Goal: Task Accomplishment & Management: Manage account settings

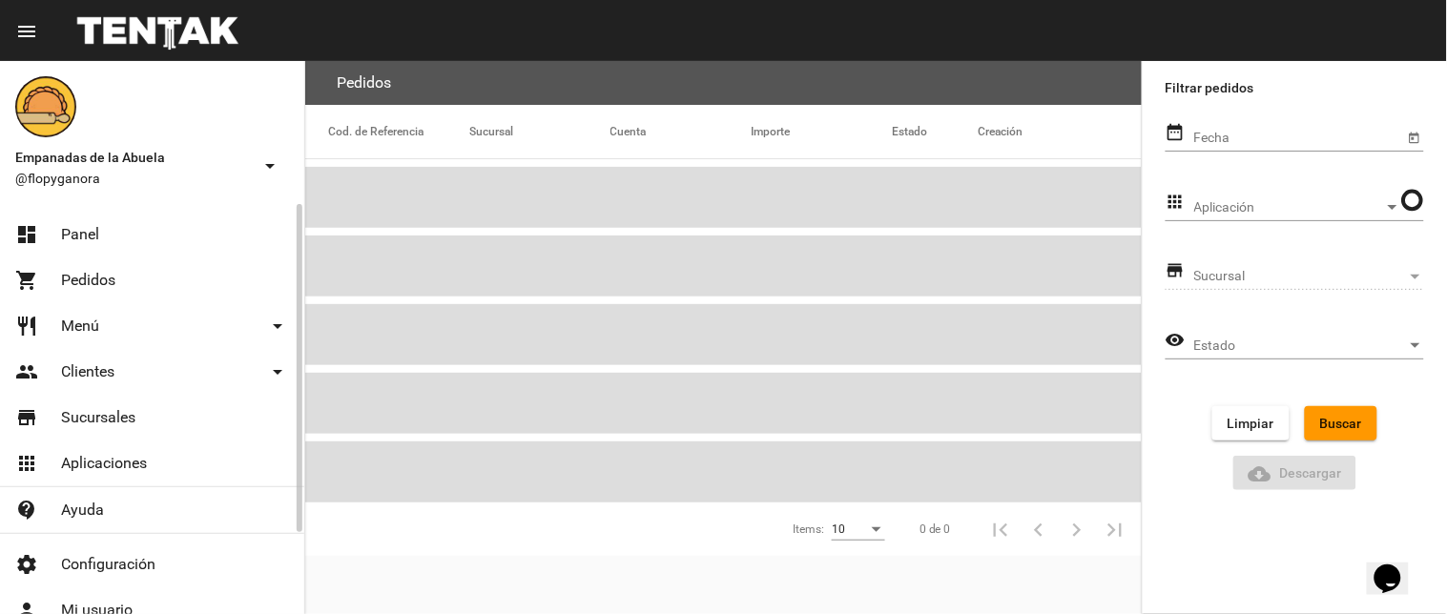
click at [74, 225] on span "Panel" at bounding box center [80, 234] width 38 height 19
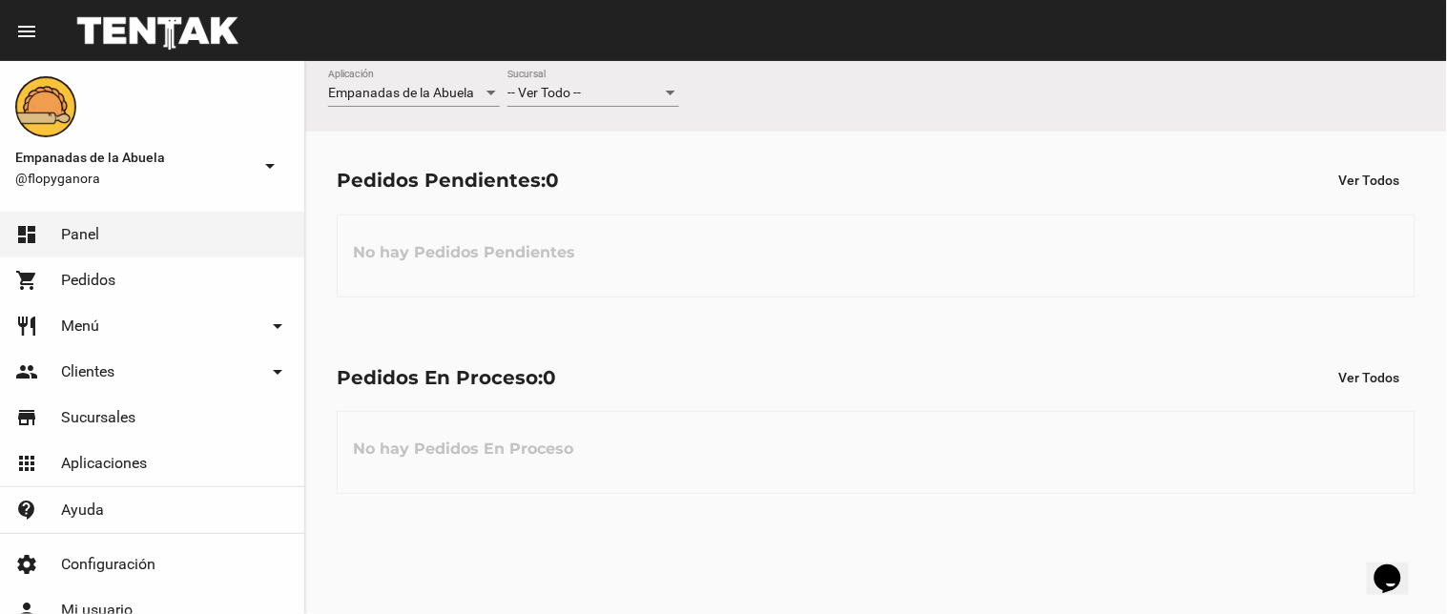
click at [521, 79] on div "-- Ver Todo -- Sucursal" at bounding box center [593, 88] width 172 height 37
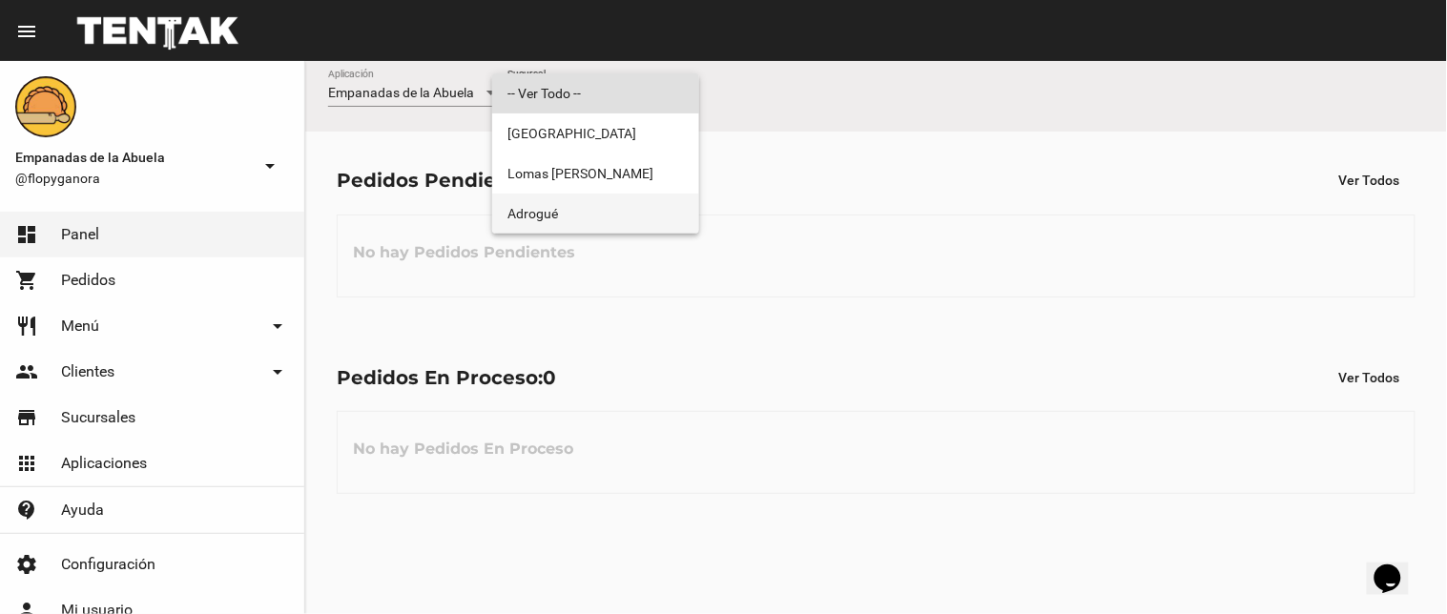
drag, startPoint x: 575, startPoint y: 198, endPoint x: 610, endPoint y: 198, distance: 35.3
click at [576, 198] on span "Adrogué" at bounding box center [595, 214] width 176 height 40
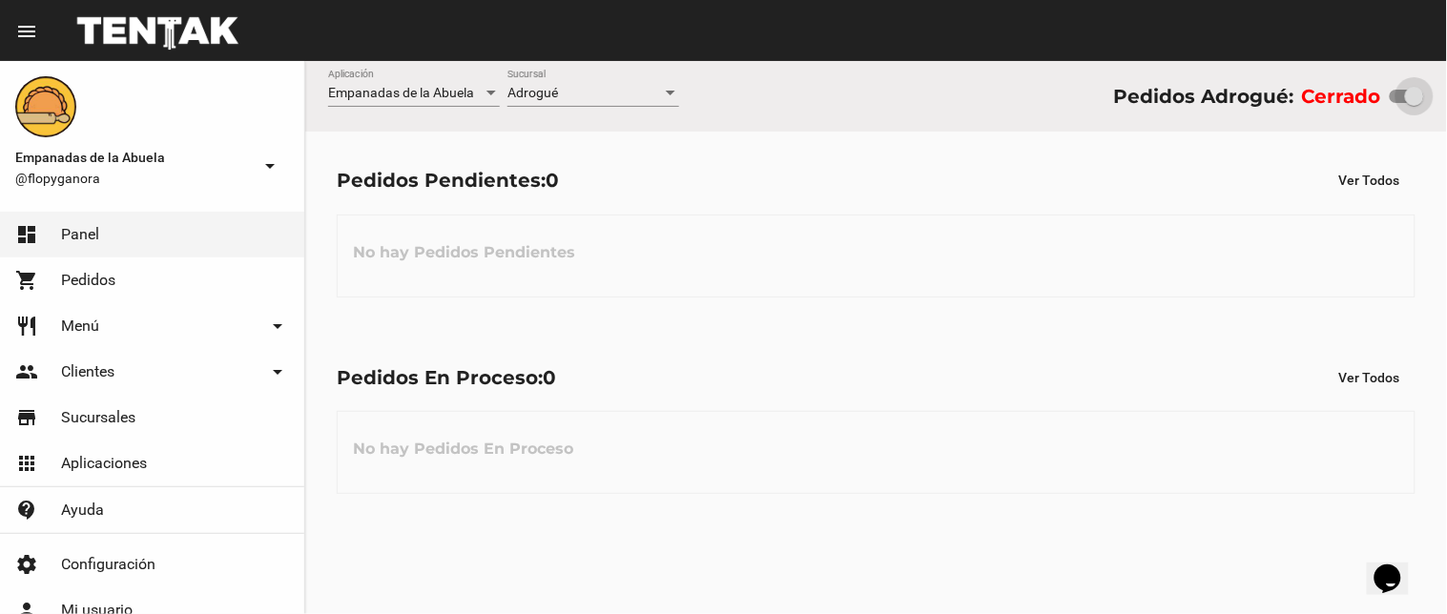
drag, startPoint x: 1402, startPoint y: 93, endPoint x: 1446, endPoint y: 96, distance: 44.0
click at [1446, 96] on div "Empanadas de la Abuela Aplicación Adrogué Sucursal Pedidos Adrogué: Cerrado" at bounding box center [875, 96] width 1141 height 71
checkbox input "true"
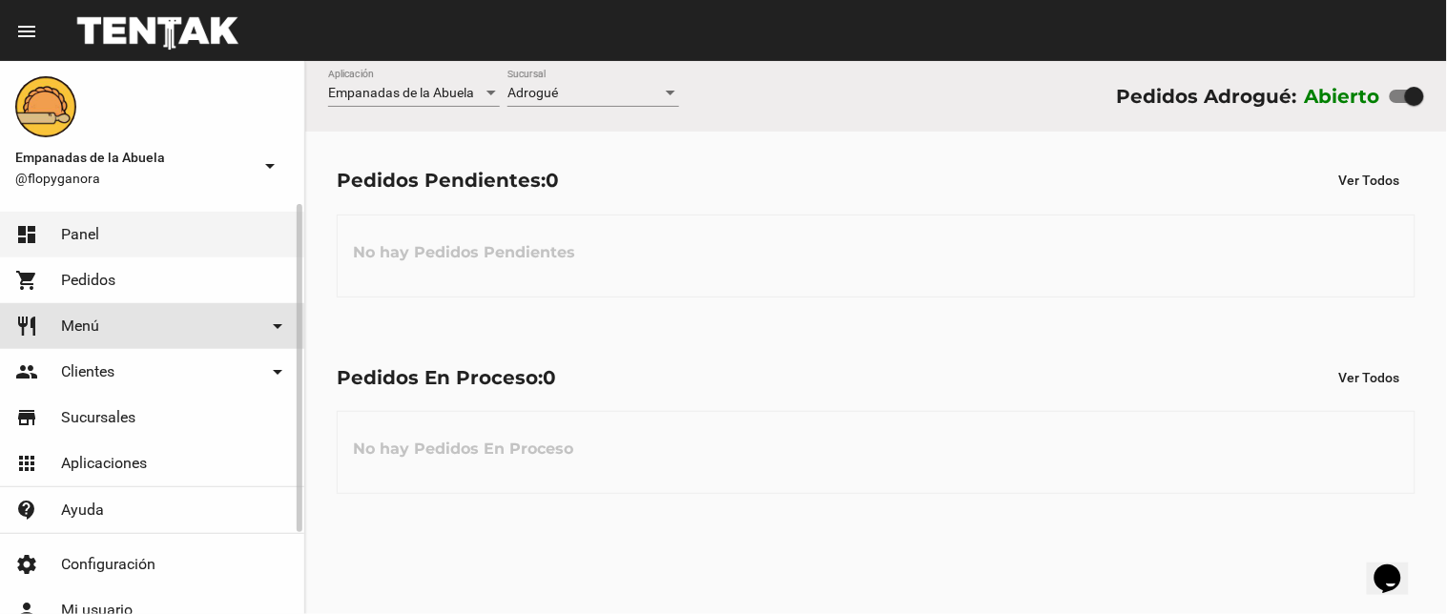
click at [105, 310] on link "restaurant Menú arrow_drop_down" at bounding box center [152, 326] width 304 height 46
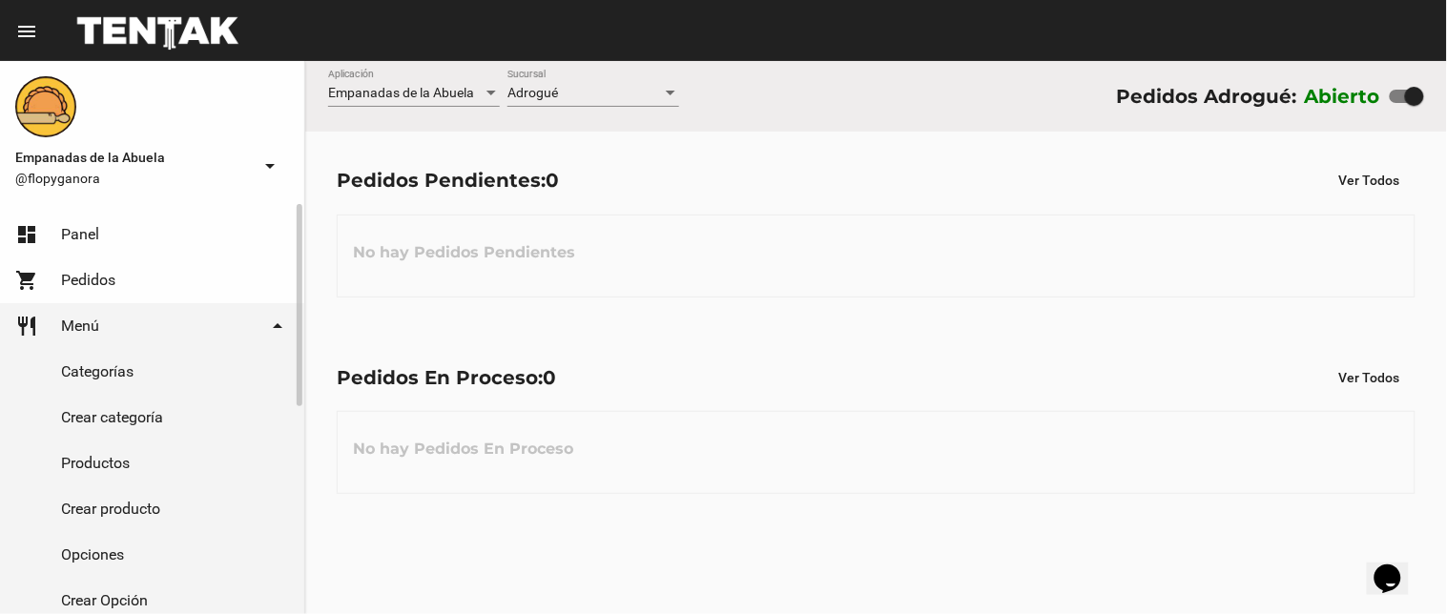
click at [120, 448] on link "Productos" at bounding box center [152, 464] width 304 height 46
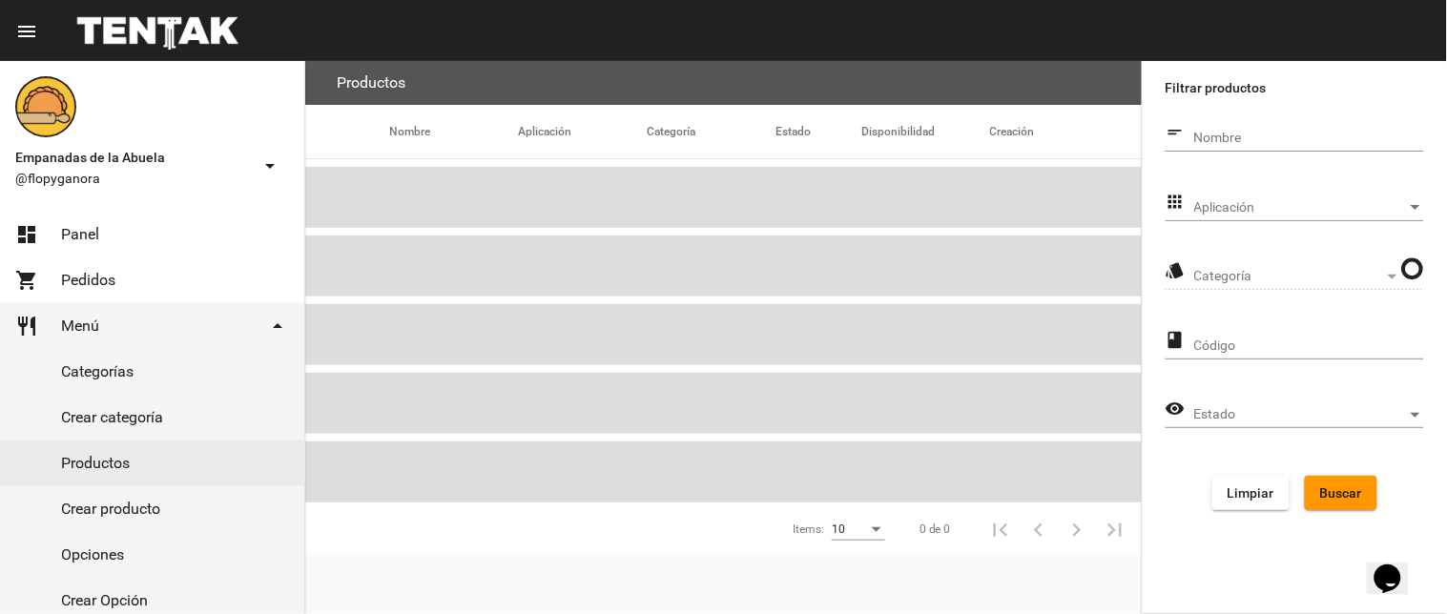
click at [1285, 193] on div "Aplicación Aplicación" at bounding box center [1309, 202] width 230 height 37
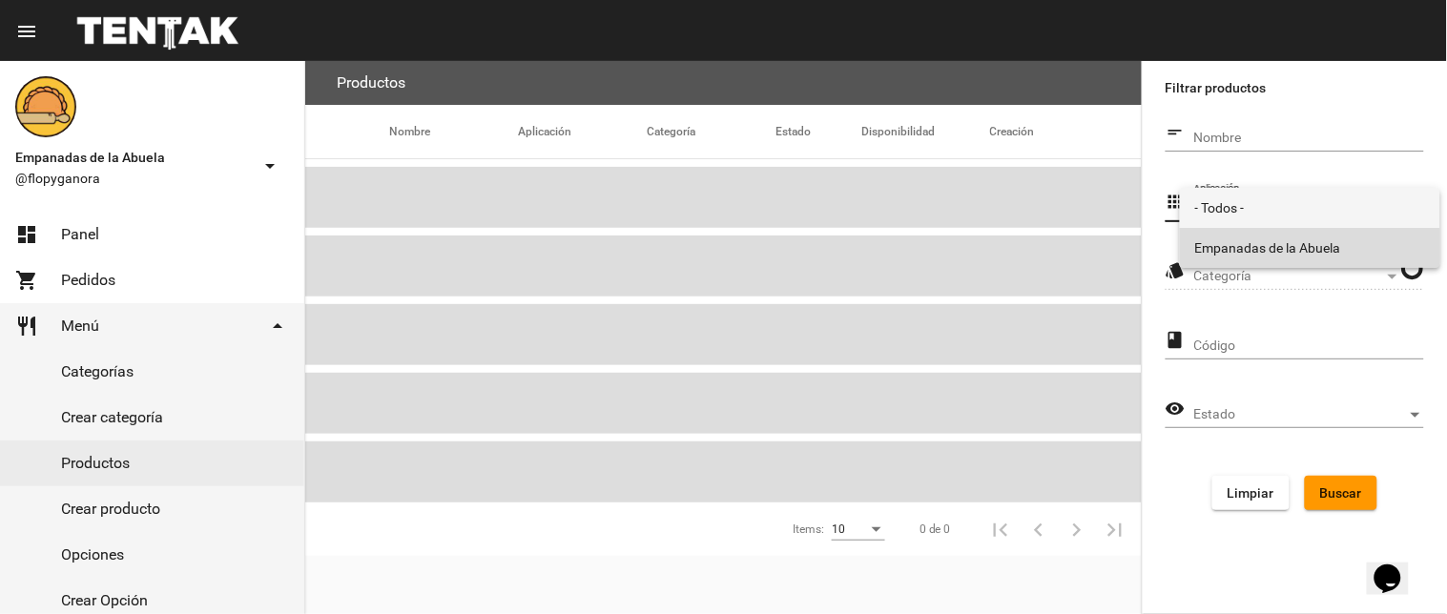
click at [1274, 241] on span "Empanadas de la Abuela" at bounding box center [1310, 248] width 230 height 40
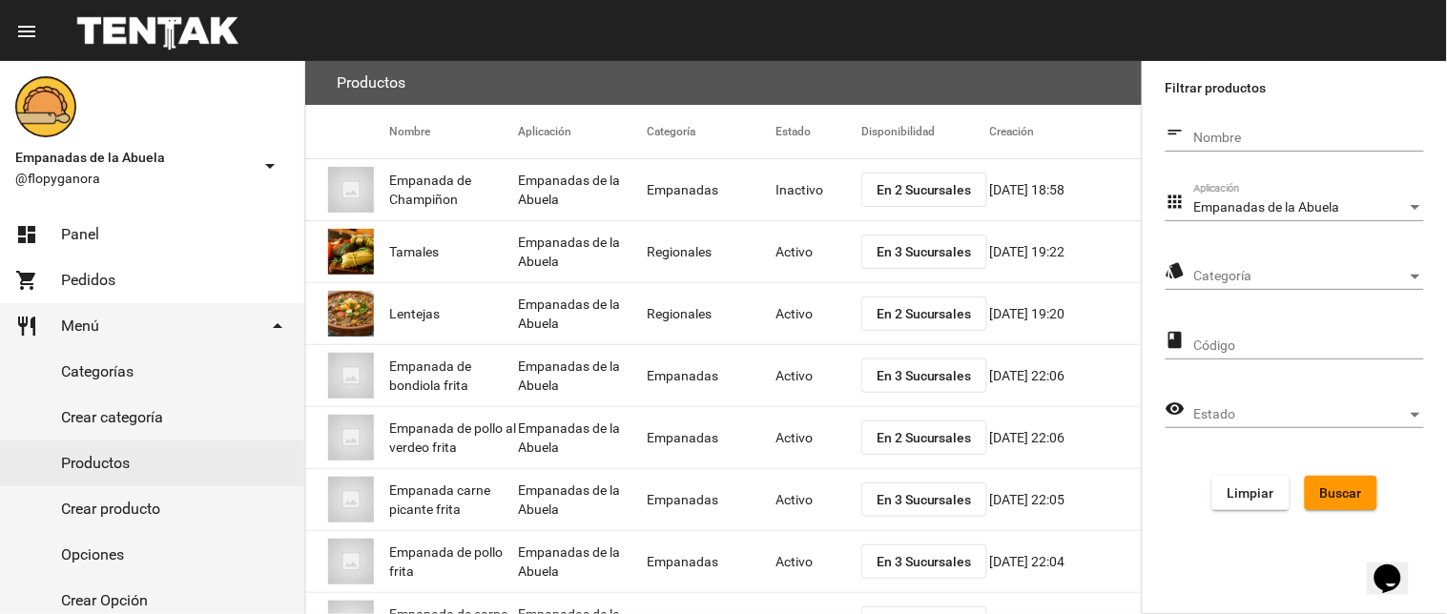
click at [1252, 262] on div "Categoría Categoría" at bounding box center [1309, 271] width 230 height 37
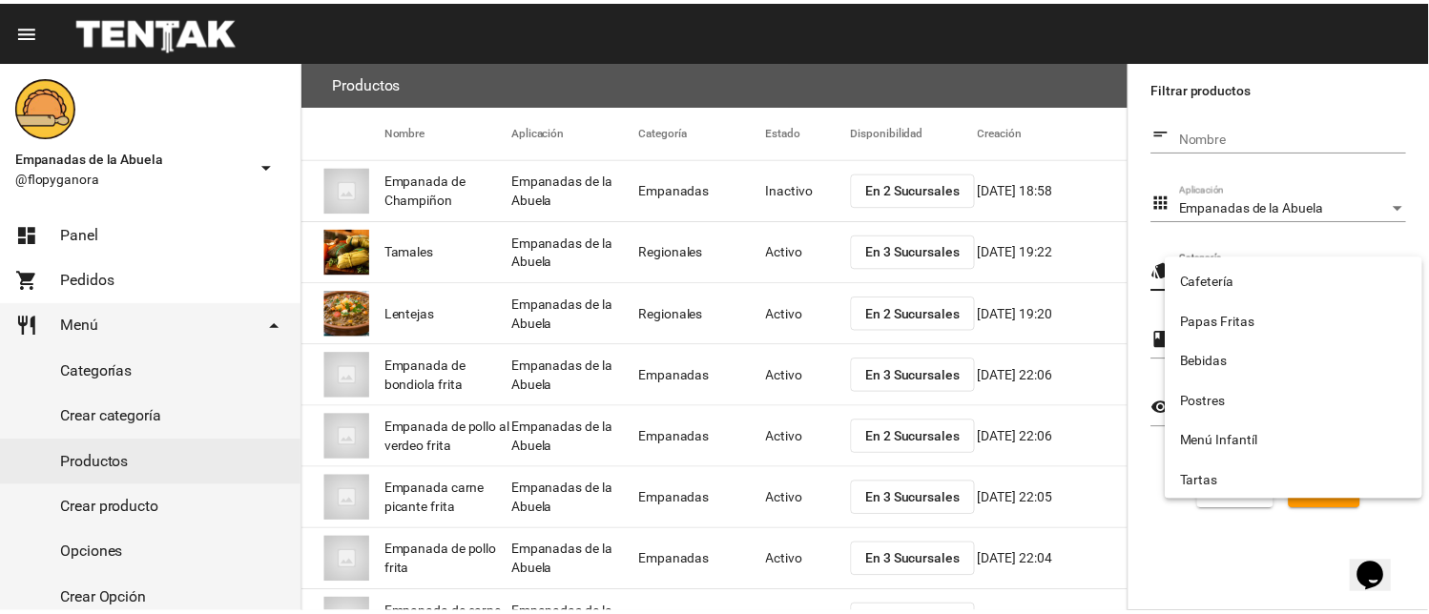
scroll to position [317, 0]
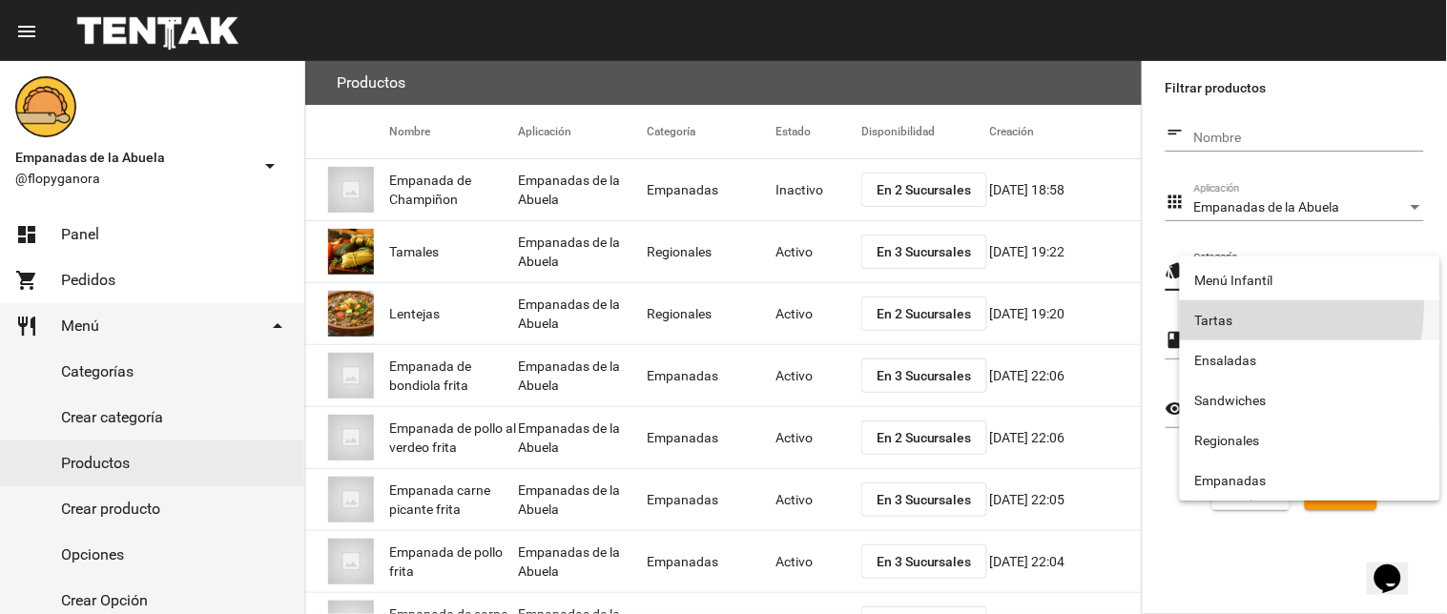
click at [1259, 307] on span "Tartas" at bounding box center [1310, 320] width 230 height 40
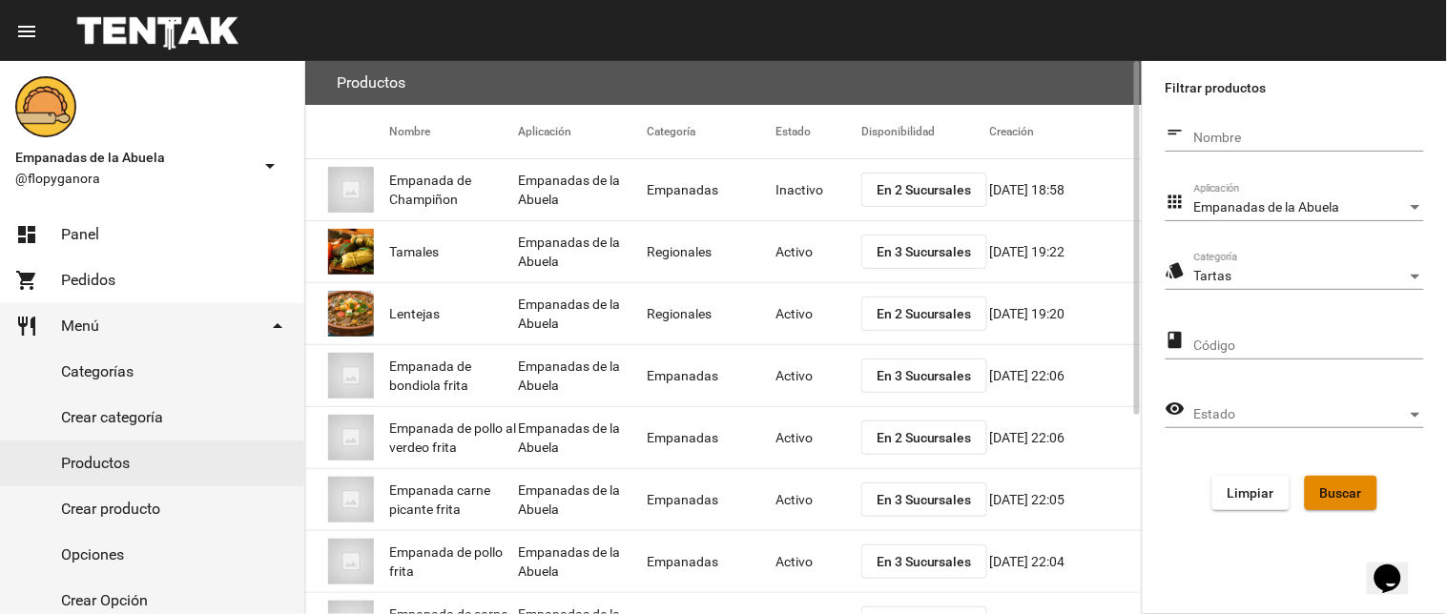
drag, startPoint x: 1354, startPoint y: 505, endPoint x: 997, endPoint y: 305, distance: 409.0
click at [1352, 504] on button "Buscar" at bounding box center [1341, 493] width 72 height 34
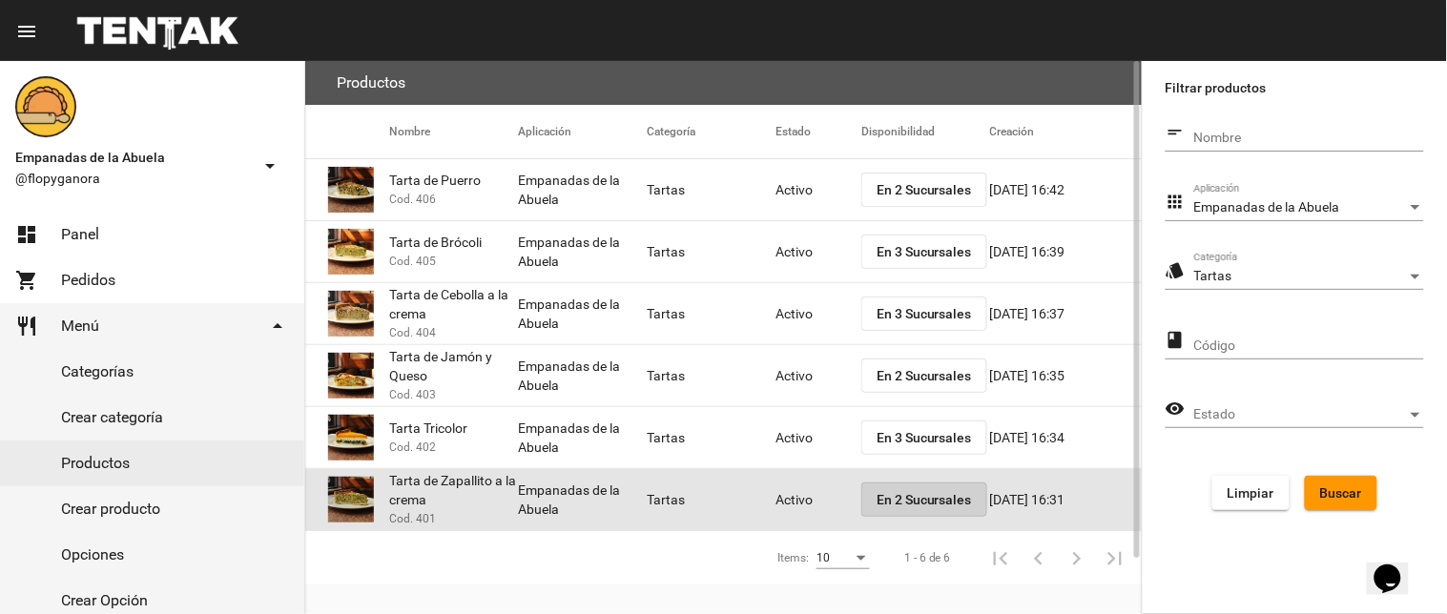
click at [869, 486] on button "En 2 Sucursales" at bounding box center [924, 500] width 126 height 34
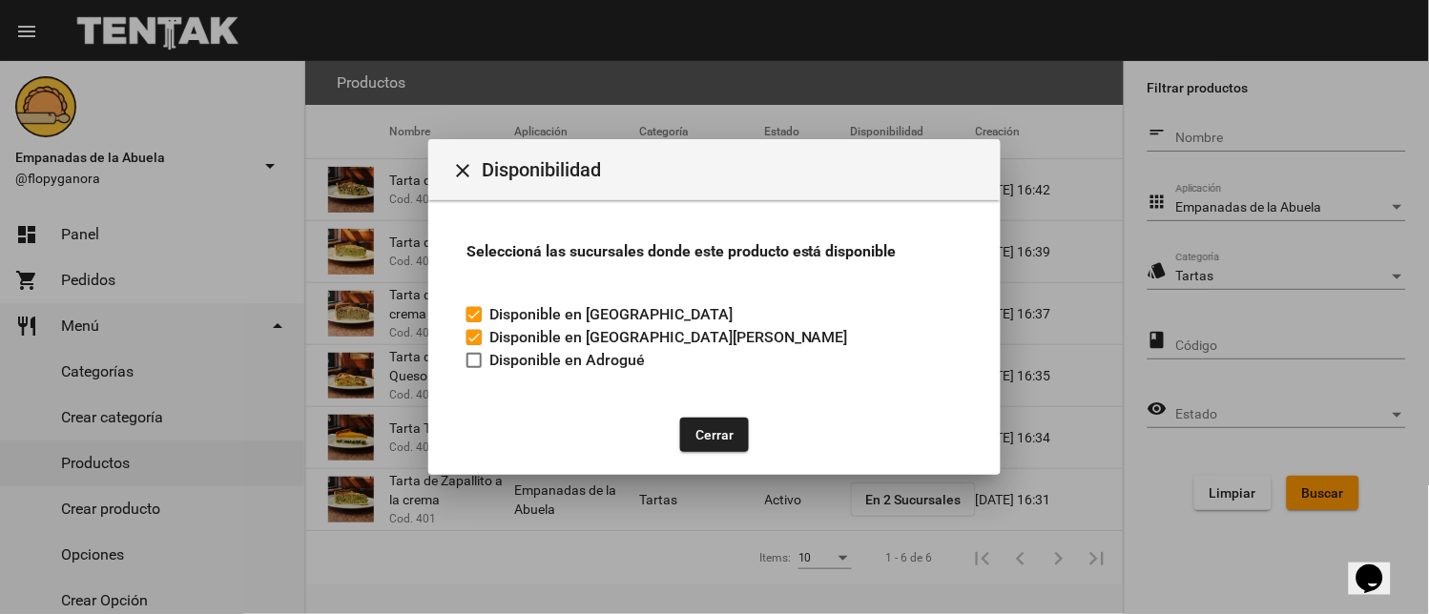
click at [698, 431] on button "Cerrar" at bounding box center [714, 435] width 69 height 34
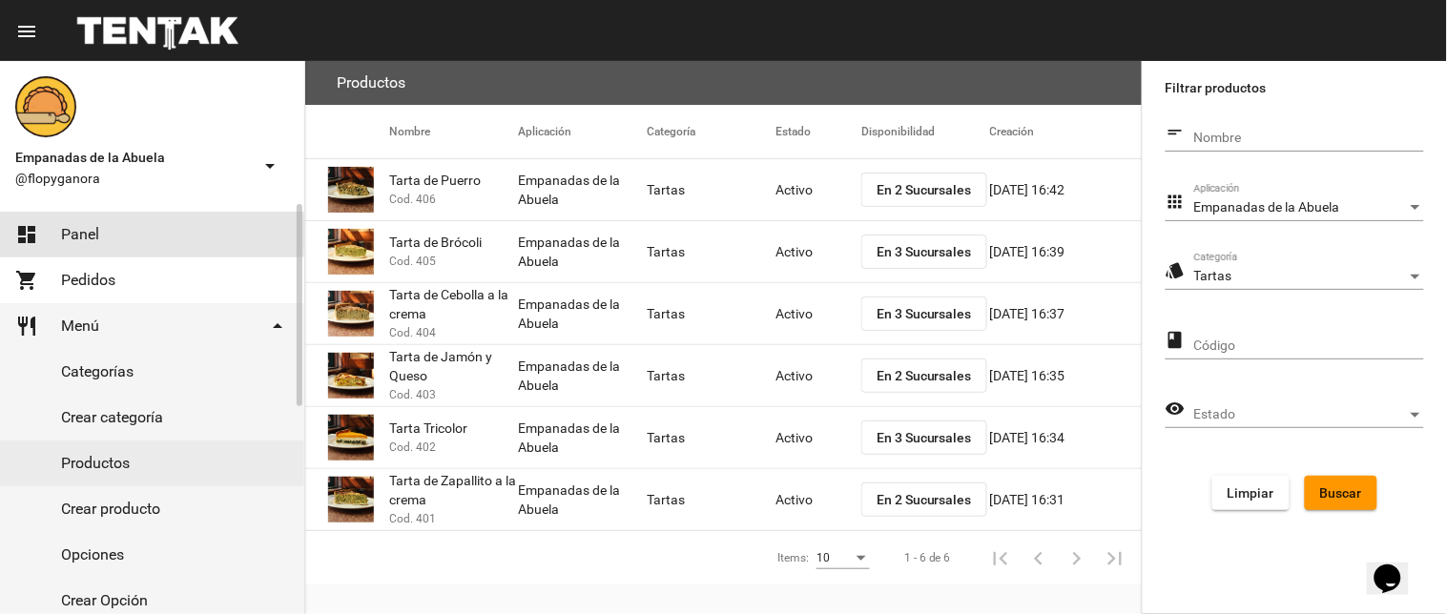
click at [79, 225] on span "Panel" at bounding box center [80, 234] width 38 height 19
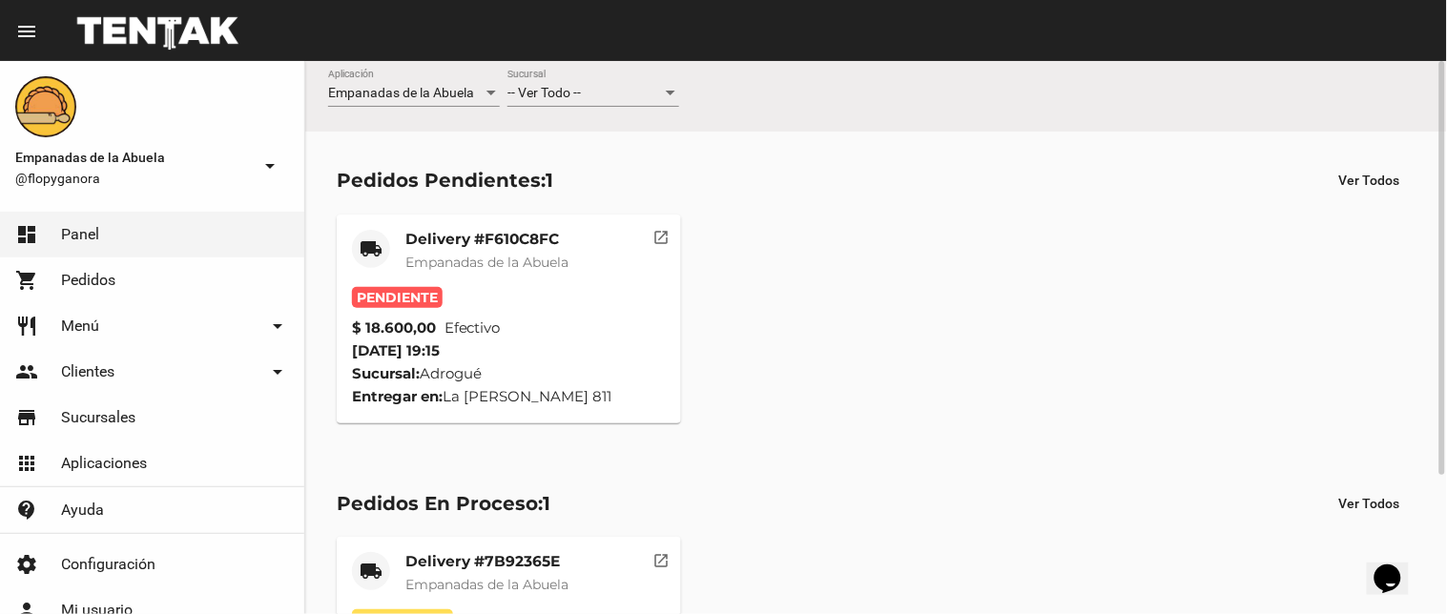
click at [486, 239] on mat-card-title "Delivery #F610C8FC" at bounding box center [486, 239] width 163 height 19
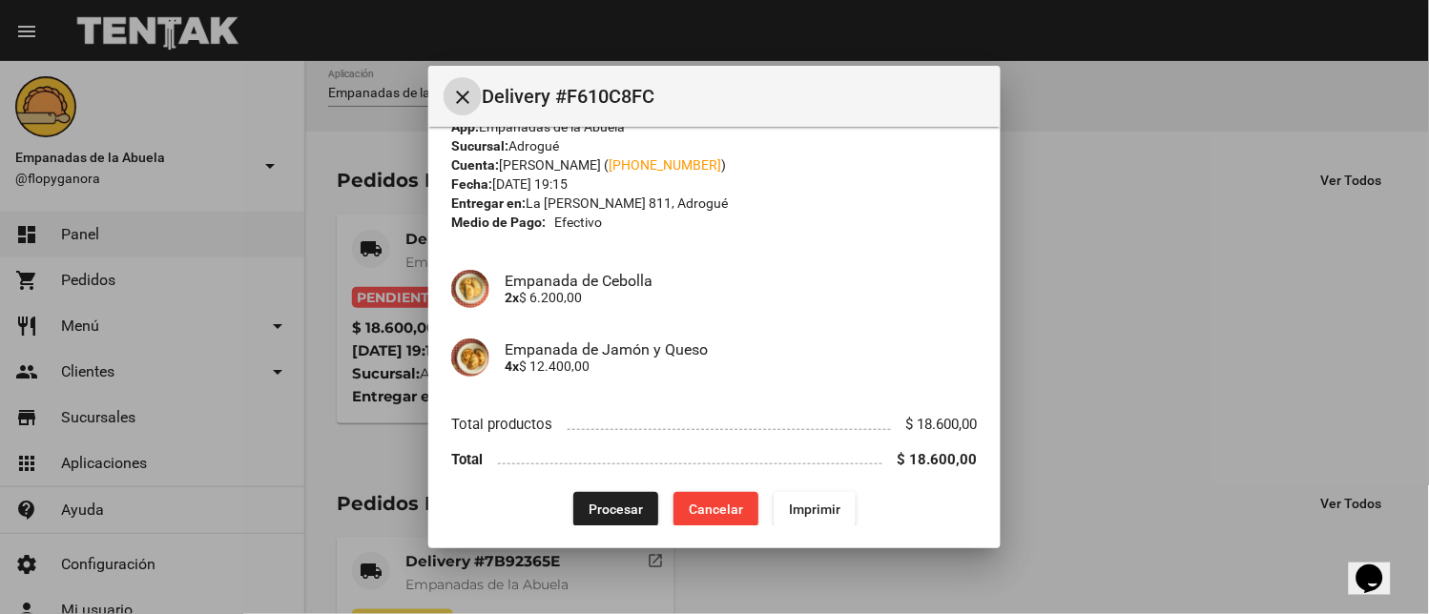
scroll to position [48, 0]
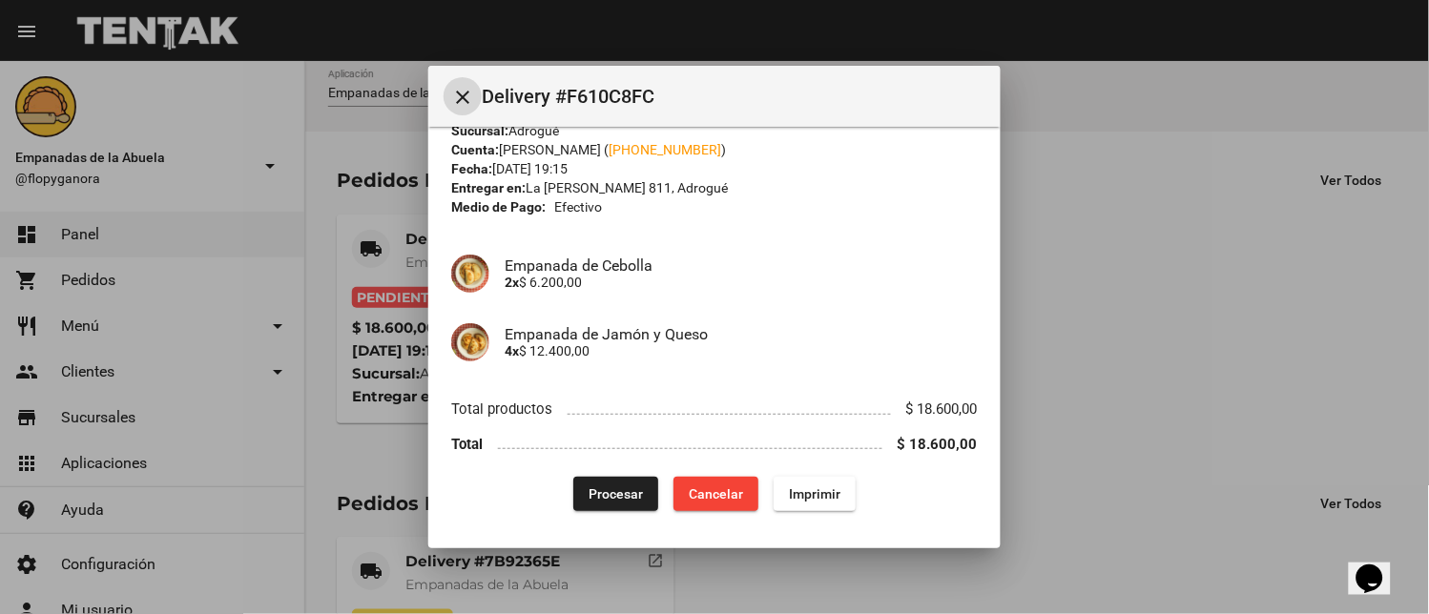
click at [824, 481] on button "Imprimir" at bounding box center [814, 494] width 82 height 34
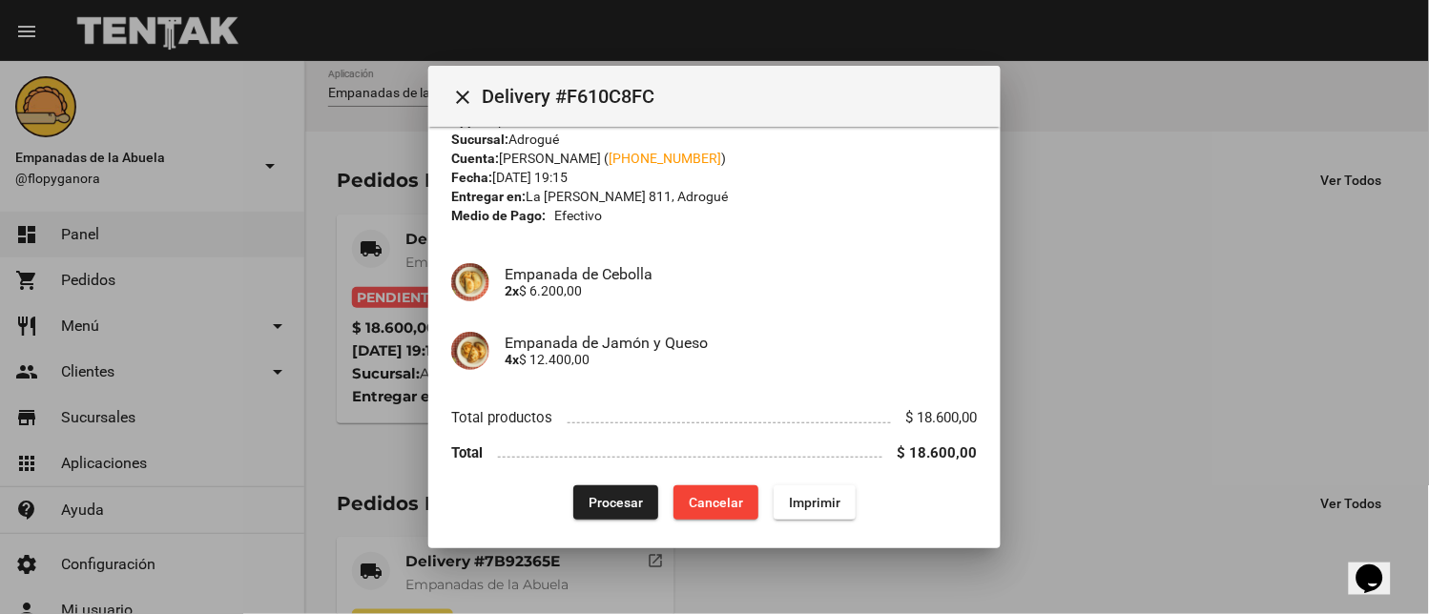
scroll to position [48, 0]
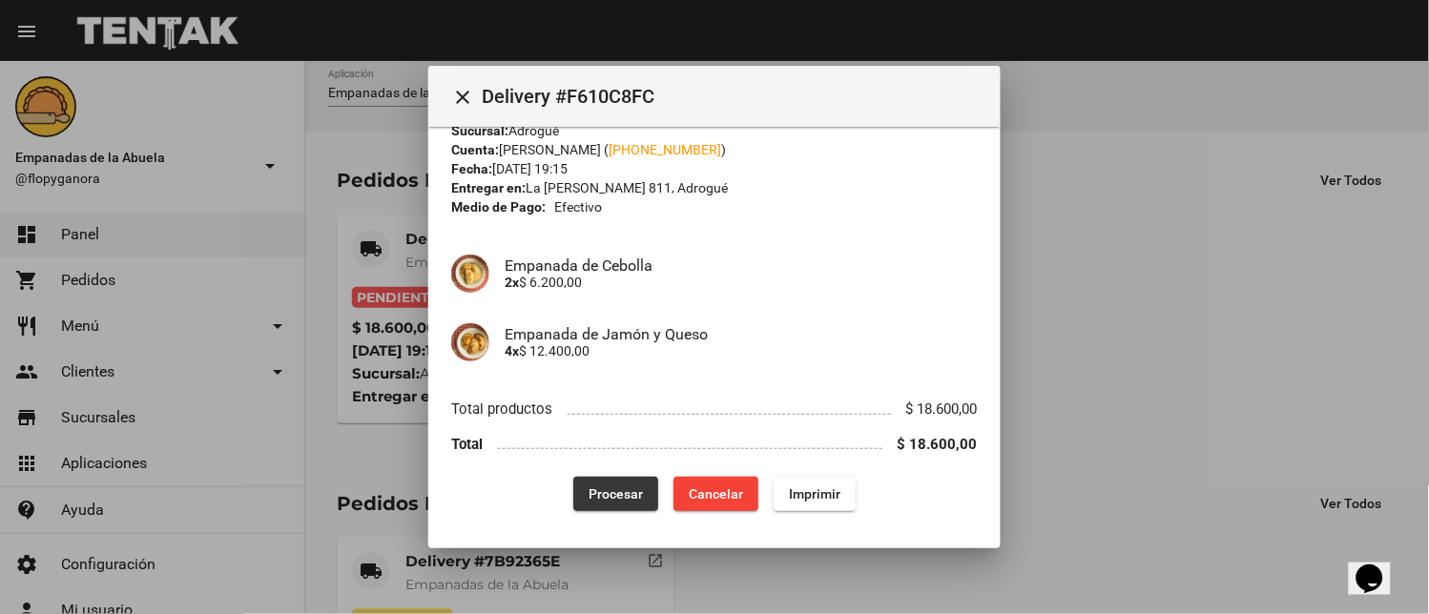
click at [621, 491] on span "Procesar" at bounding box center [615, 493] width 54 height 15
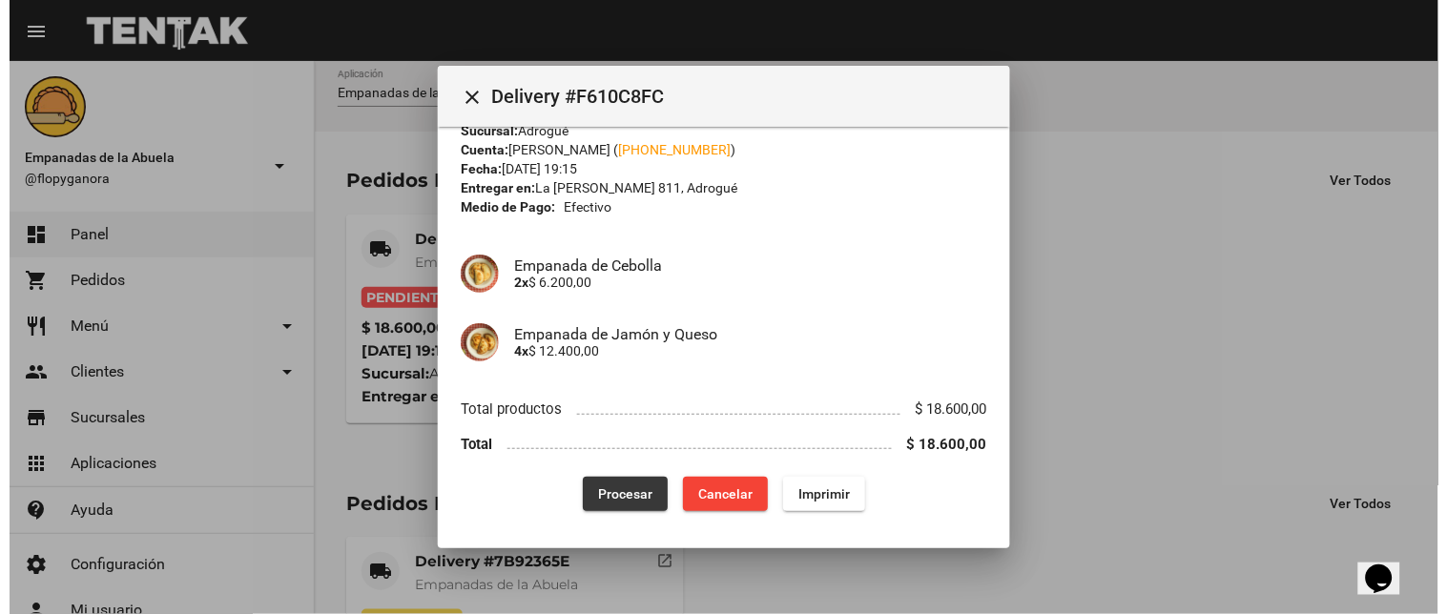
scroll to position [0, 0]
